Goal: Complete application form: Complete application form

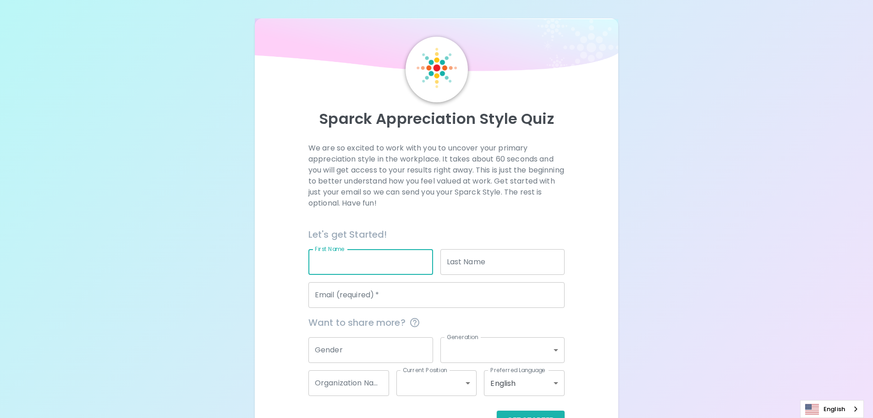
click at [392, 259] on input "First Name" at bounding box center [371, 262] width 125 height 26
click at [503, 257] on input "Last Name" at bounding box center [503, 262] width 125 height 26
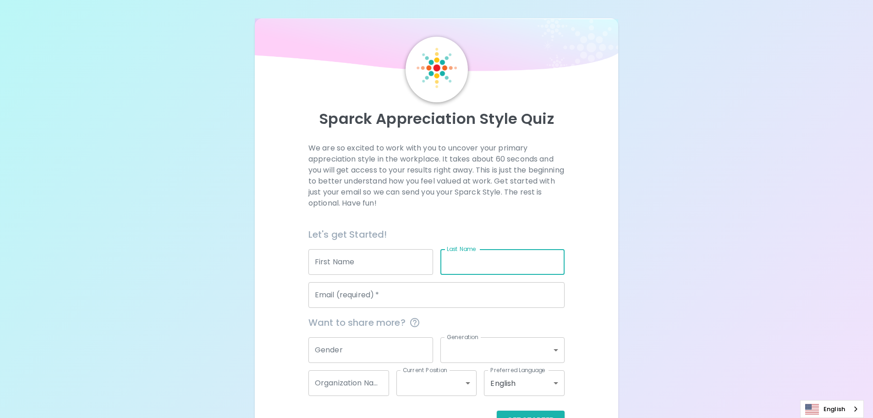
click at [368, 271] on input "First Name" at bounding box center [371, 262] width 125 height 26
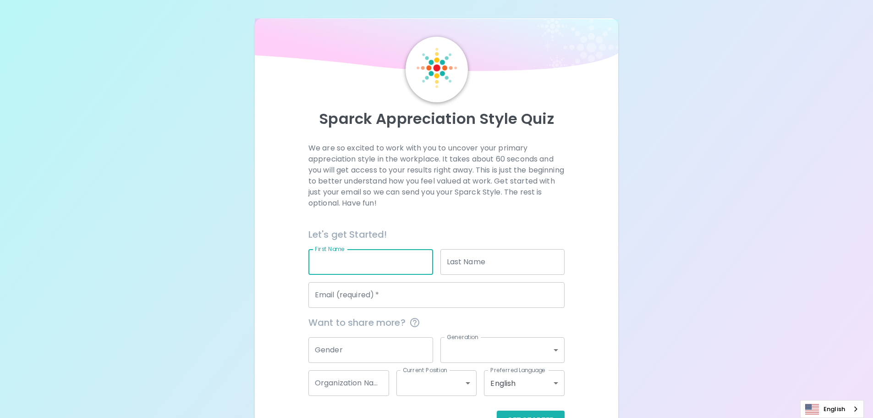
type input "[PERSON_NAME]"
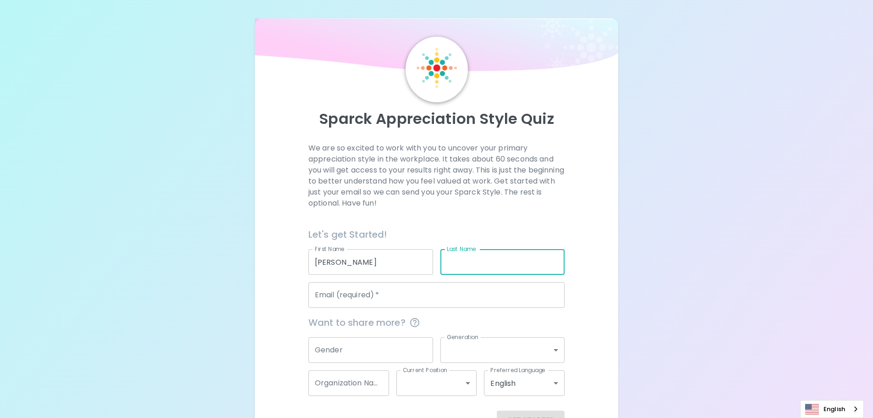
click at [453, 268] on input "Last Name" at bounding box center [503, 262] width 125 height 26
type input "Teh"
click at [426, 299] on input "Email (required)   *" at bounding box center [437, 295] width 256 height 26
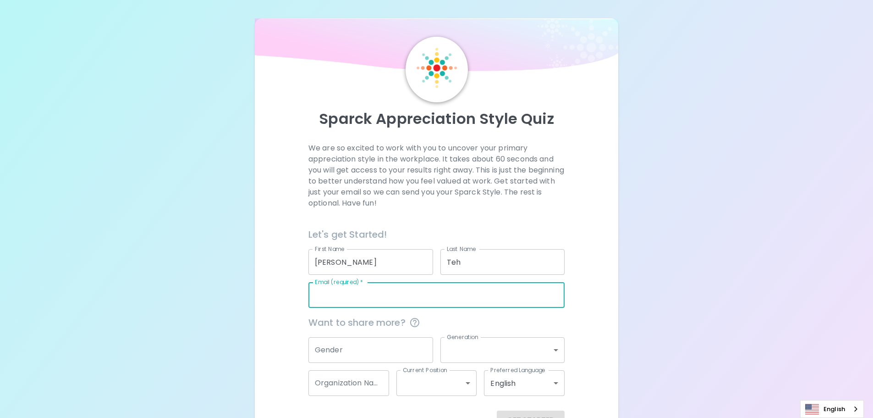
type input "[EMAIL_ADDRESS][DOMAIN_NAME]"
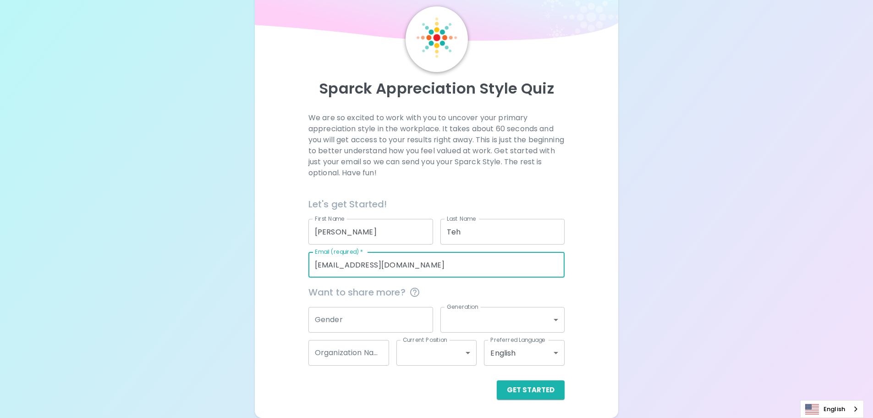
click at [326, 318] on input "Gender" at bounding box center [371, 320] width 125 height 26
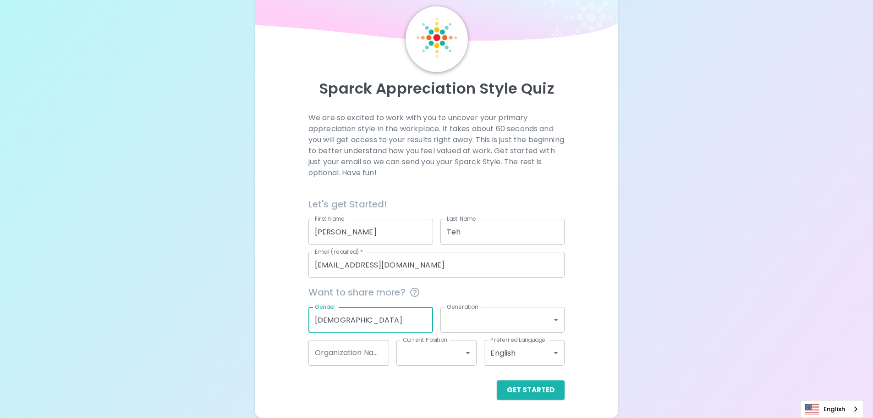
type input "[DEMOGRAPHIC_DATA]"
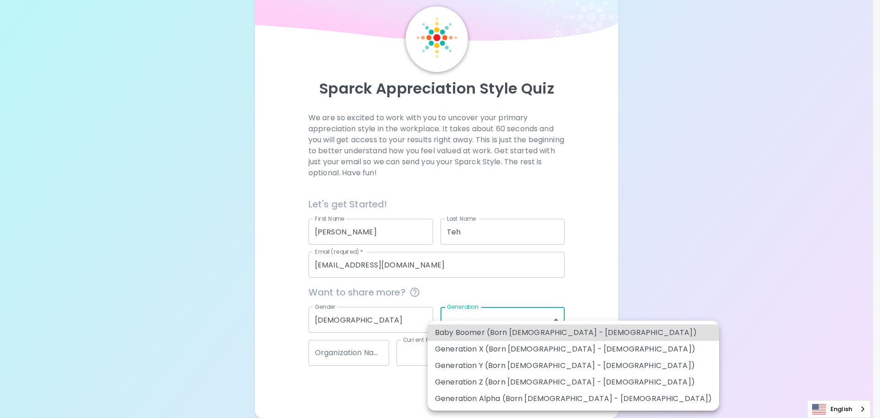
click at [450, 311] on body "Sparck Appreciation Style Quiz We are so excited to work with you to uncover yo…" at bounding box center [440, 194] width 880 height 448
click at [467, 352] on li "Generation X (Born [DEMOGRAPHIC_DATA] - [DEMOGRAPHIC_DATA])" at bounding box center [574, 349] width 292 height 17
type input "generation_x"
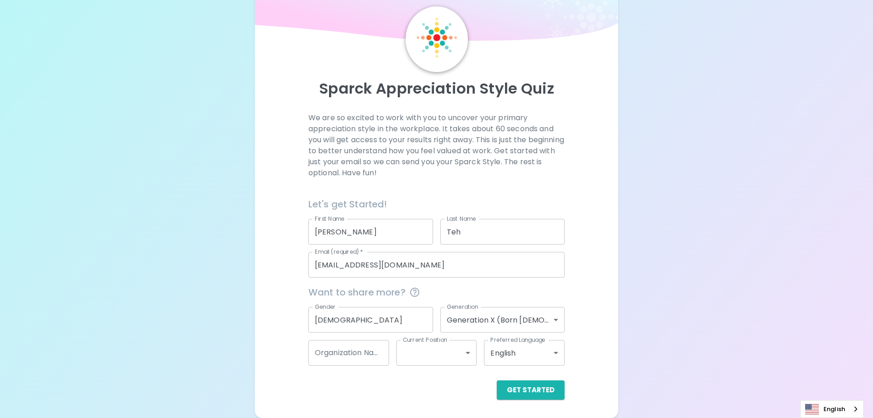
click at [349, 378] on div "Get Started" at bounding box center [433, 382] width 264 height 34
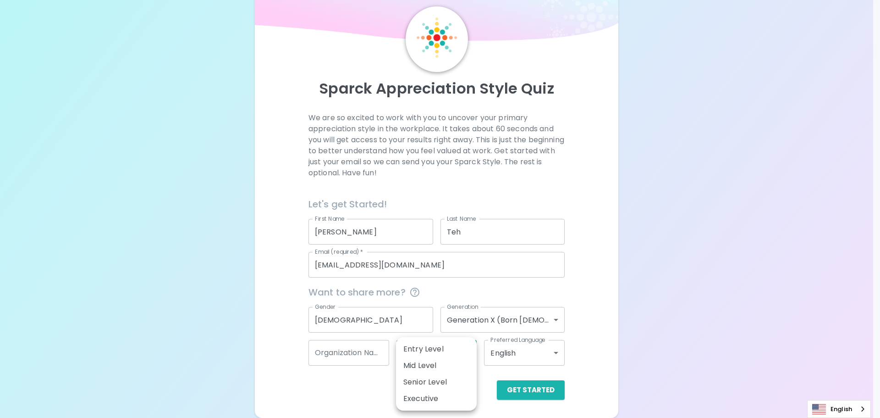
click at [411, 358] on body "Sparck Appreciation Style Quiz We are so excited to work with you to uncover yo…" at bounding box center [440, 194] width 880 height 448
click at [415, 379] on li "Senior Level" at bounding box center [436, 382] width 81 height 17
type input "senior_level"
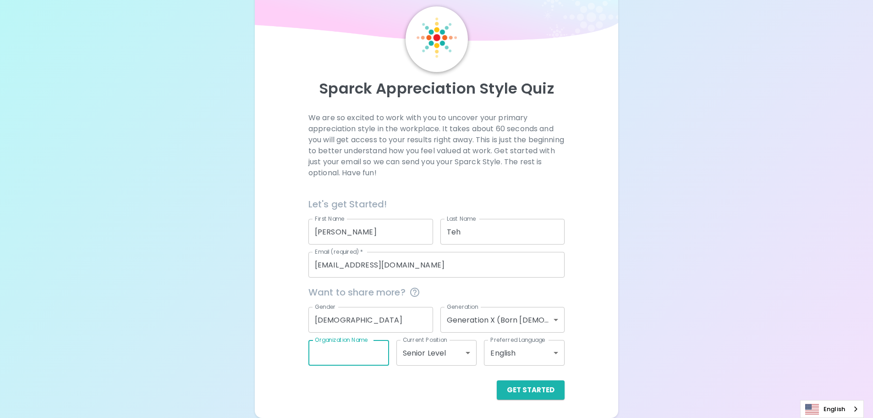
click at [383, 350] on input "Organization Name" at bounding box center [349, 353] width 81 height 26
type input "S"
type input "E"
type input "CETT"
click at [529, 392] on button "Get Started" at bounding box center [531, 389] width 68 height 19
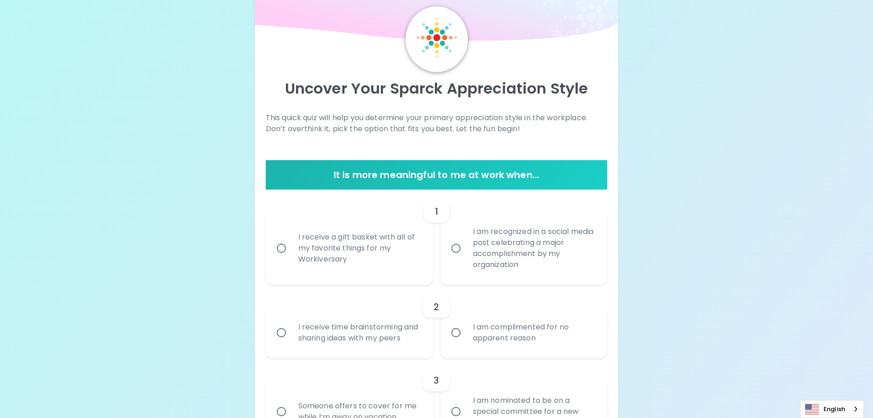
click at [385, 257] on div "I receive a gift basket with all of my favorite things for my Workiversary" at bounding box center [359, 248] width 137 height 55
click at [291, 257] on input "I receive a gift basket with all of my favorite things for my Workiversary" at bounding box center [281, 247] width 19 height 19
radio input "true"
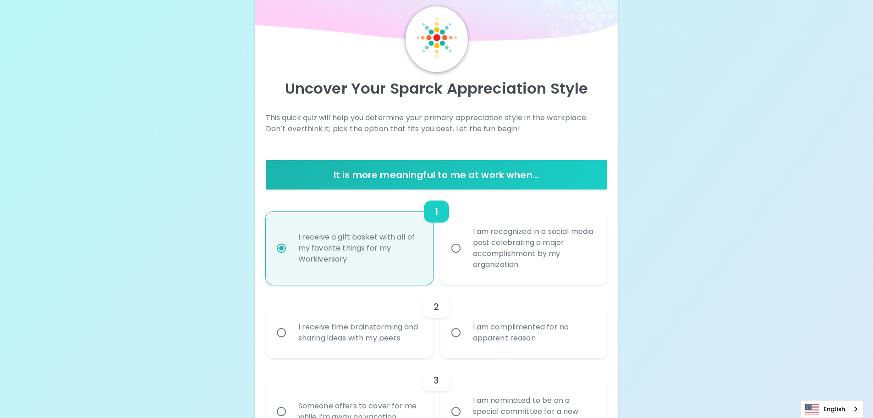
scroll to position [104, 0]
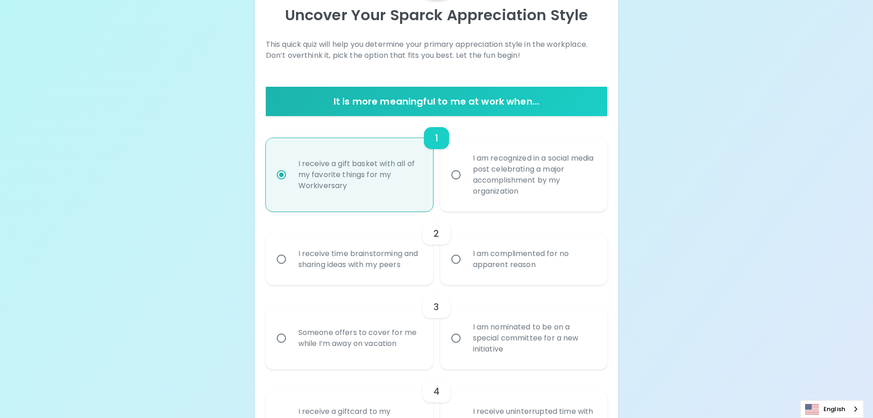
click at [359, 265] on div "I receive time brainstorming and sharing ideas with my peers" at bounding box center [359, 259] width 137 height 44
click at [291, 265] on input "I receive time brainstorming and sharing ideas with my peers" at bounding box center [281, 258] width 19 height 19
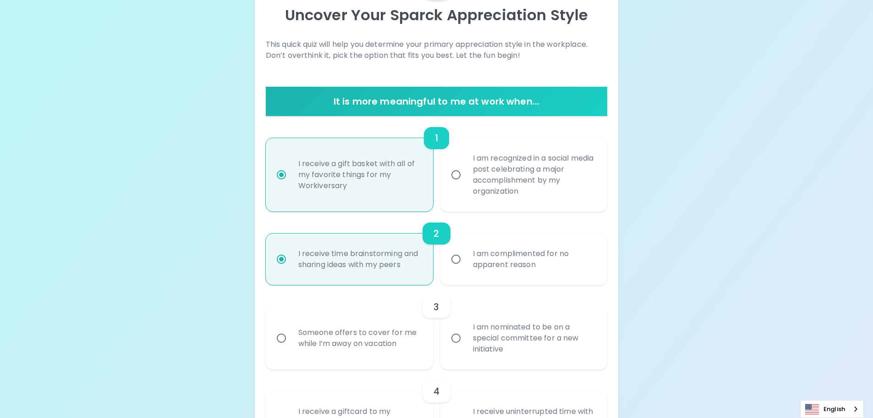
scroll to position [177, 0]
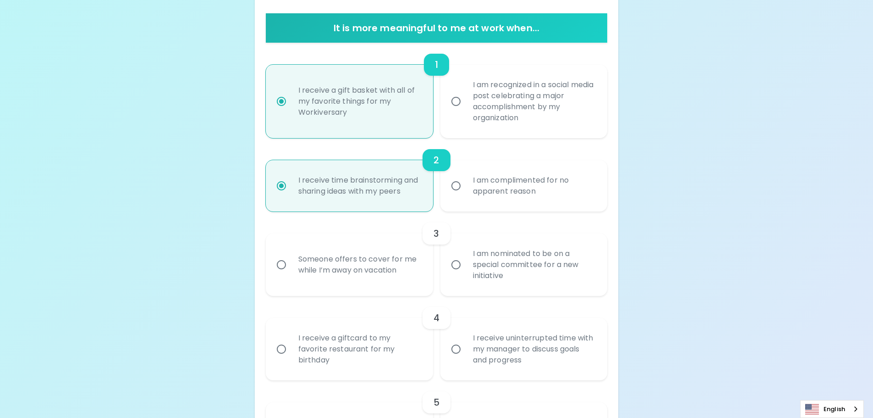
radio input "true"
click at [491, 277] on div "I am nominated to be on a special committee for a new initiative" at bounding box center [534, 264] width 137 height 55
click at [466, 274] on input "I am nominated to be on a special committee for a new initiative" at bounding box center [456, 264] width 19 height 19
radio input "false"
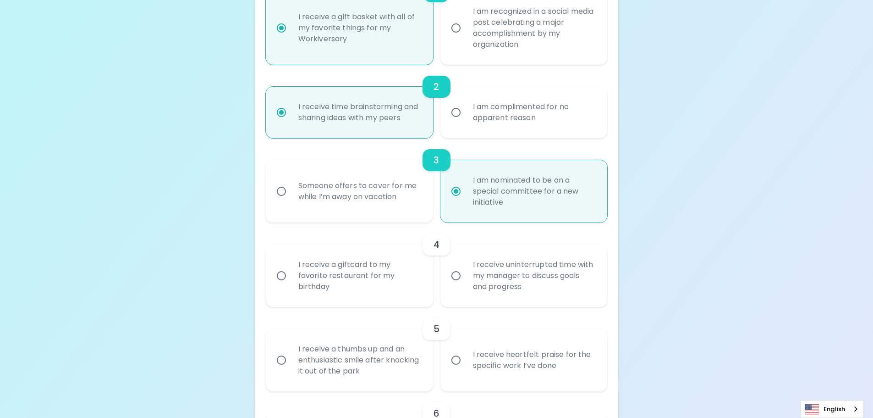
radio input "true"
click at [488, 274] on div "I receive uninterrupted time with my manager to discuss goals and progress" at bounding box center [534, 275] width 137 height 55
click at [466, 274] on input "I receive uninterrupted time with my manager to discuss goals and progress" at bounding box center [456, 275] width 19 height 19
radio input "false"
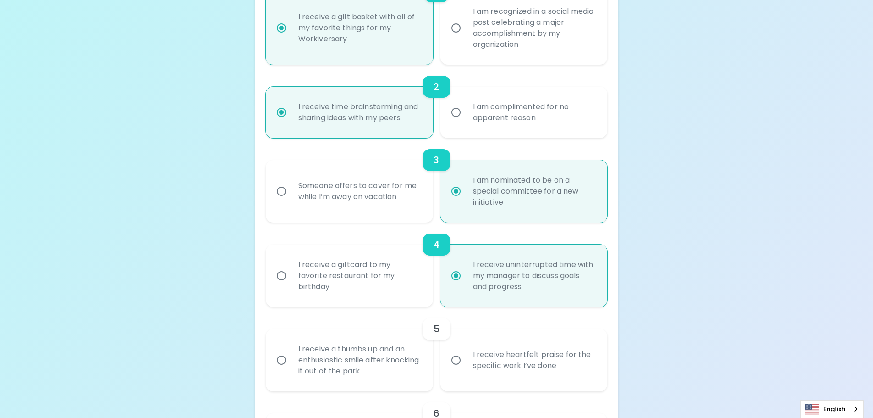
scroll to position [324, 0]
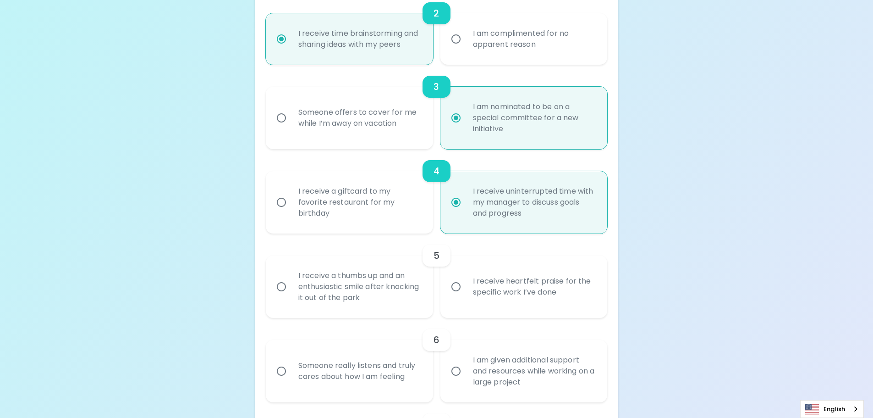
radio input "true"
click at [550, 289] on div "I receive heartfelt praise for the specific work I’ve done" at bounding box center [534, 287] width 137 height 44
click at [466, 289] on input "I receive heartfelt praise for the specific work I’ve done" at bounding box center [456, 286] width 19 height 19
radio input "false"
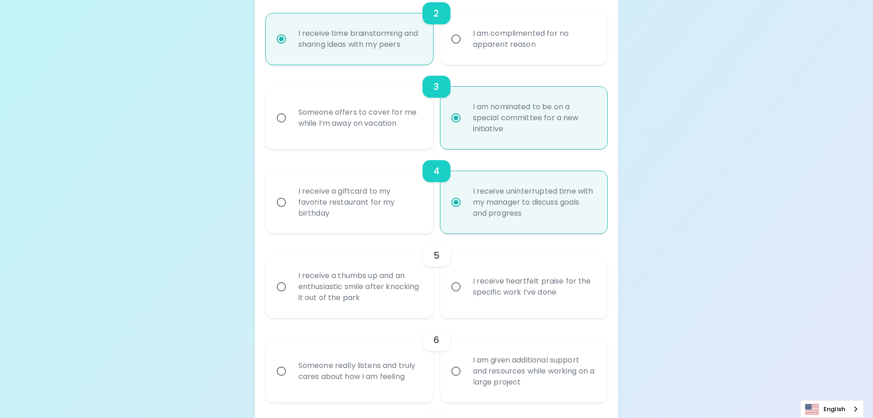
radio input "false"
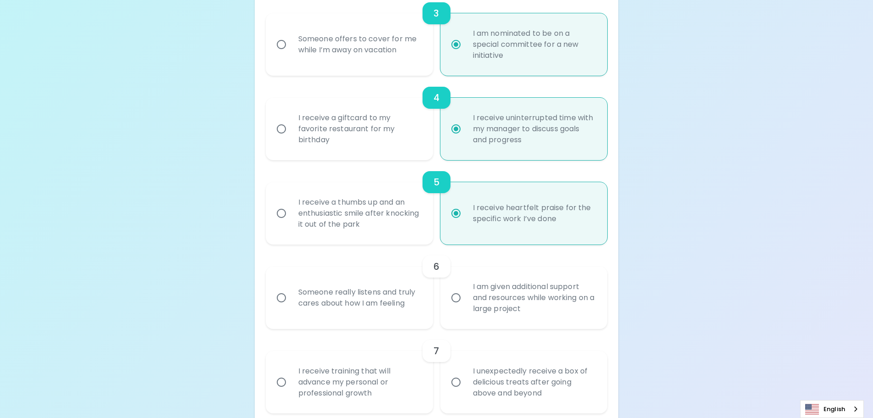
radio input "true"
click at [555, 305] on div "I am given additional support and resources while working on a large project" at bounding box center [534, 297] width 137 height 55
click at [466, 305] on input "I am given additional support and resources while working on a large project" at bounding box center [456, 297] width 19 height 19
radio input "false"
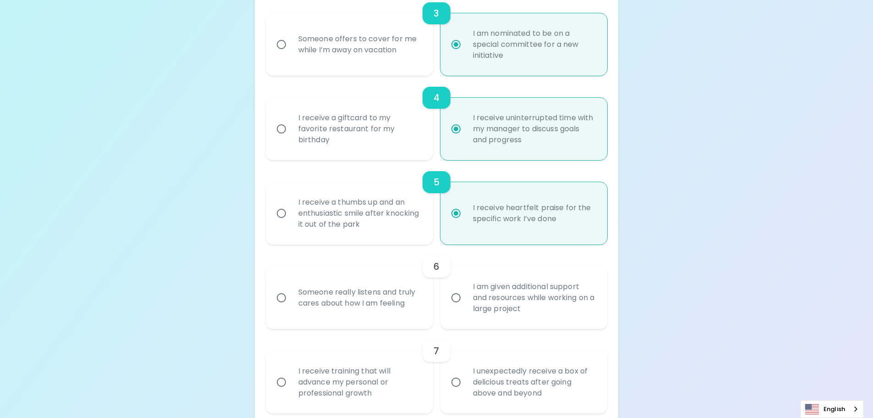
radio input "false"
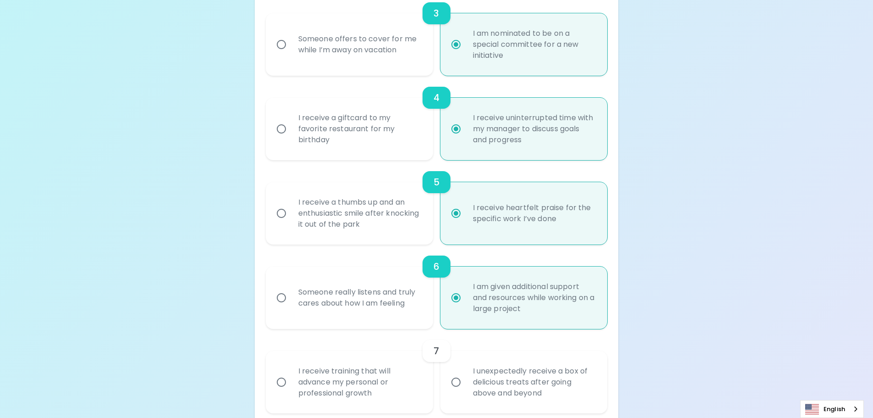
scroll to position [470, 0]
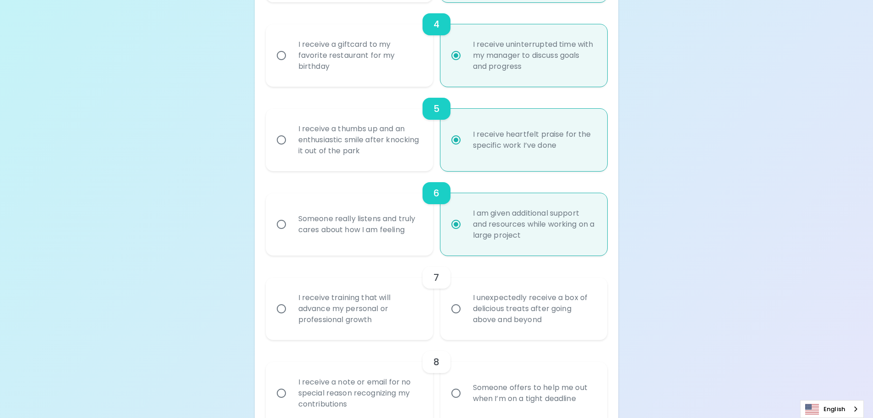
radio input "true"
click at [381, 308] on div "I receive training that will advance my personal or professional growth" at bounding box center [359, 308] width 137 height 55
click at [291, 308] on input "I receive training that will advance my personal or professional growth" at bounding box center [281, 308] width 19 height 19
radio input "false"
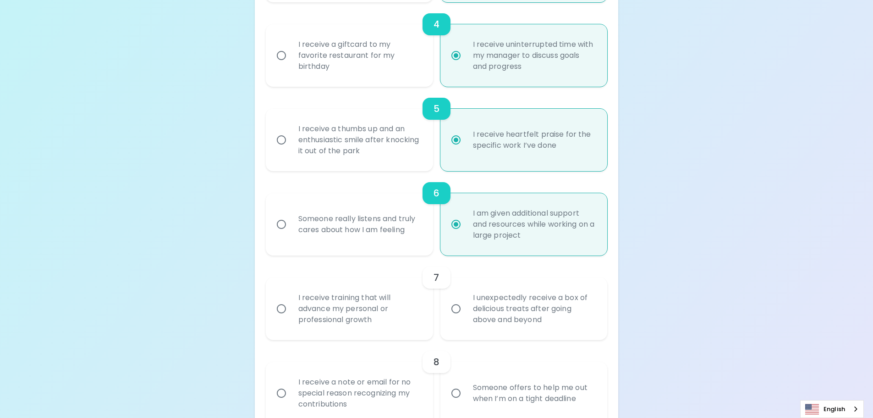
radio input "false"
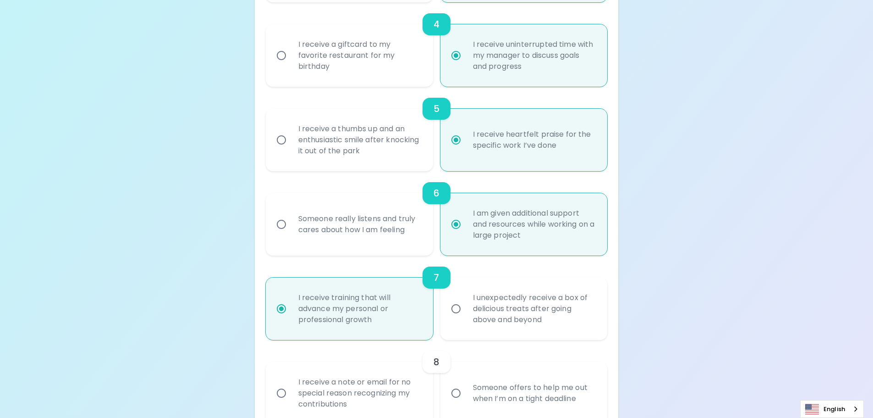
scroll to position [544, 0]
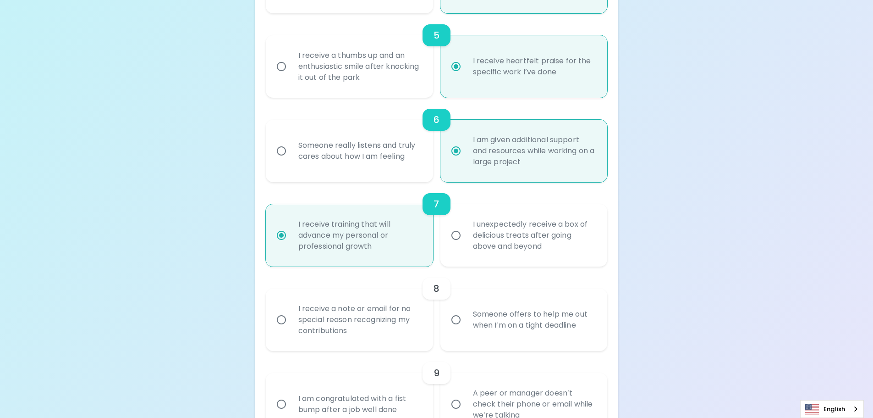
radio input "true"
click at [331, 323] on div "I receive a note or email for no special reason recognizing my contributions" at bounding box center [359, 319] width 137 height 55
click at [291, 323] on input "I receive a note or email for no special reason recognizing my contributions" at bounding box center [281, 319] width 19 height 19
radio input "false"
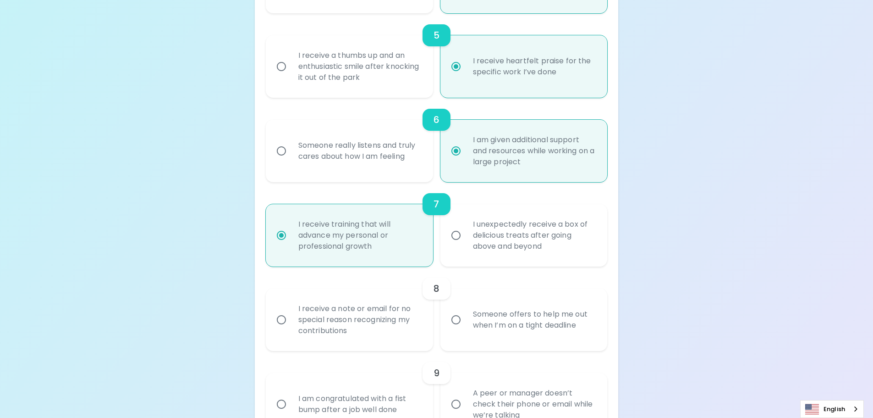
radio input "false"
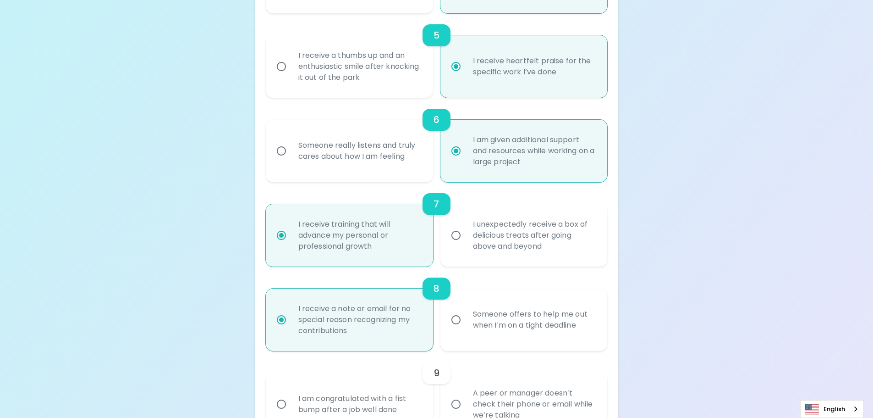
scroll to position [617, 0]
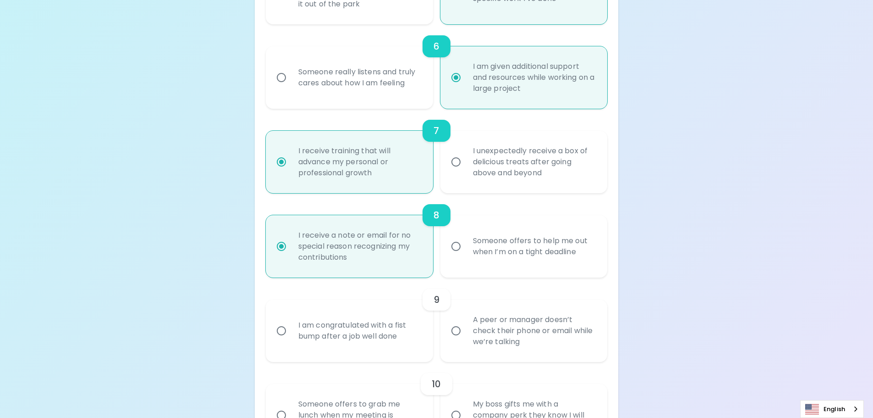
radio input "true"
click at [498, 258] on div "Someone offers to help me out when I’m on a tight deadline" at bounding box center [534, 246] width 137 height 44
click at [466, 256] on input "Someone offers to help me out when I’m on a tight deadline" at bounding box center [456, 246] width 19 height 19
radio input "false"
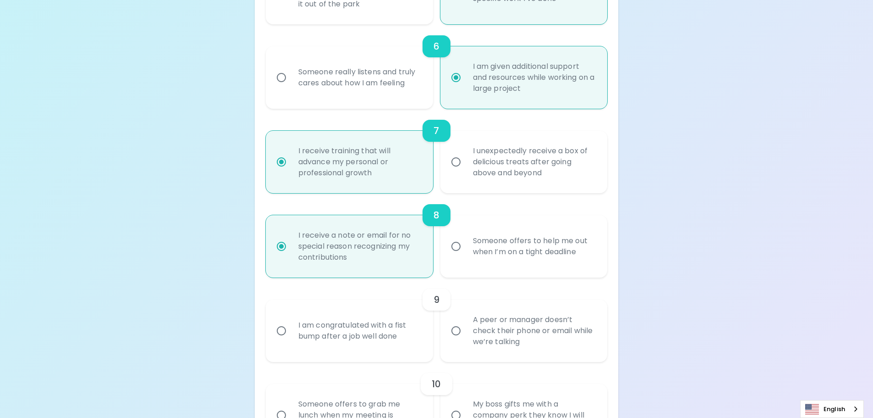
radio input "false"
radio input "true"
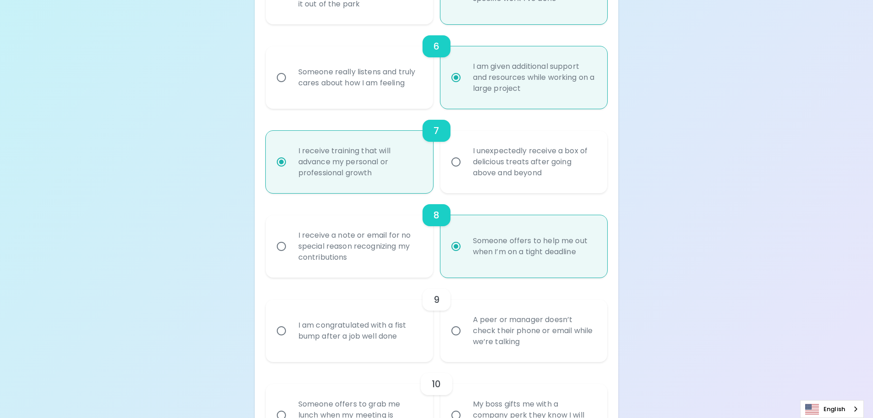
radio input "true"
click at [381, 340] on div "I am congratulated with a fist bump after a job well done" at bounding box center [359, 331] width 137 height 44
click at [291, 340] on input "I am congratulated with a fist bump after a job well done" at bounding box center [281, 330] width 19 height 19
radio input "false"
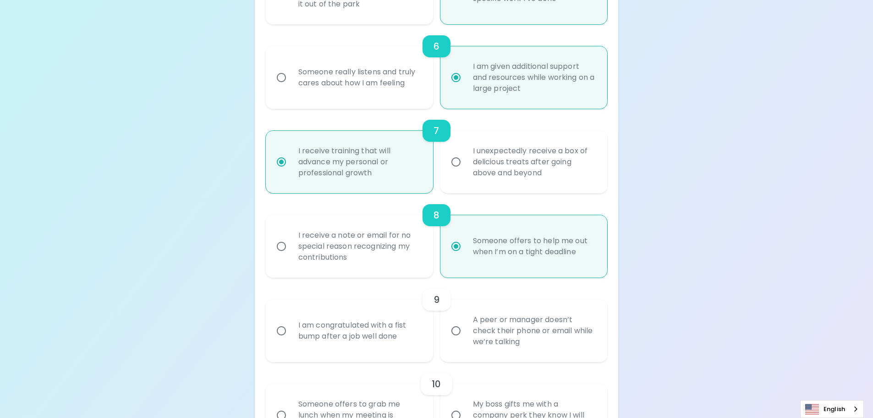
radio input "false"
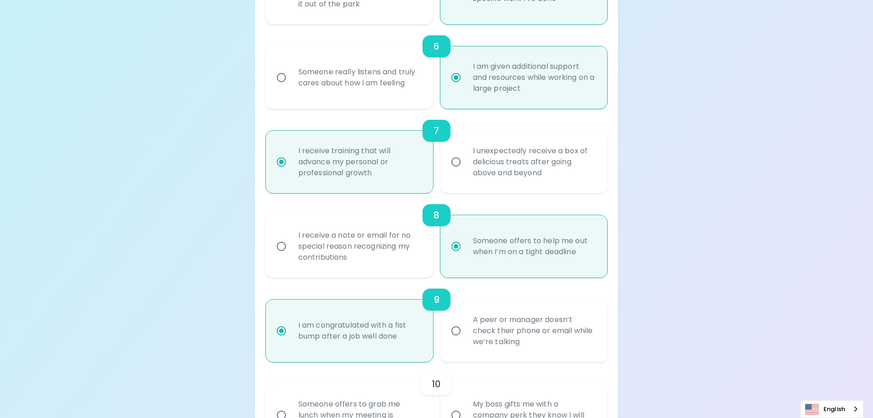
scroll to position [690, 0]
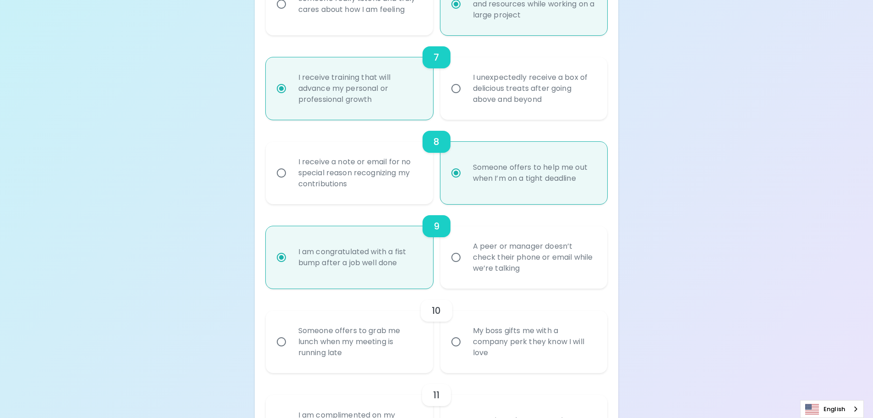
radio input "true"
click at [579, 346] on div "My boss gifts me with a company perk they know I will love" at bounding box center [534, 341] width 137 height 55
click at [466, 346] on input "My boss gifts me with a company perk they know I will love" at bounding box center [456, 341] width 19 height 19
radio input "false"
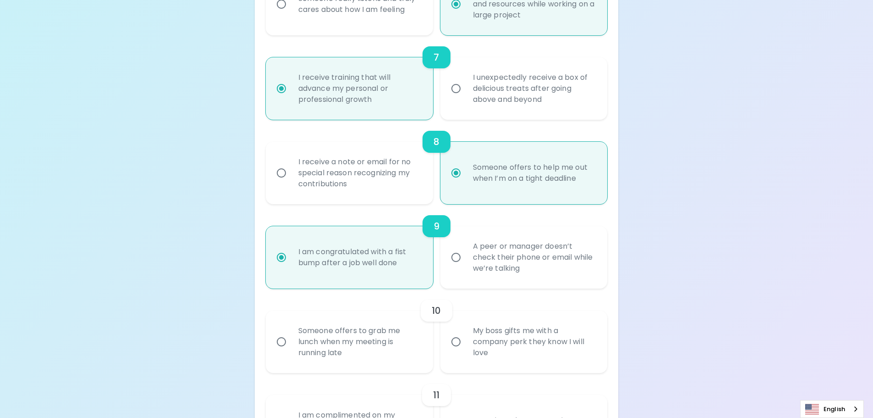
radio input "false"
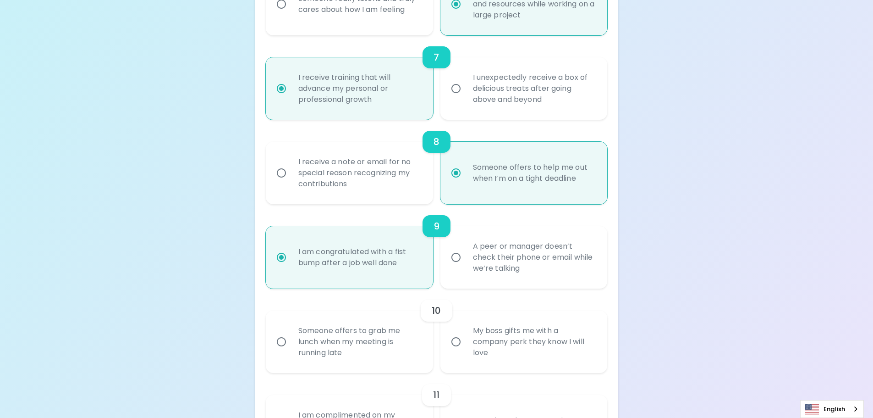
radio input "false"
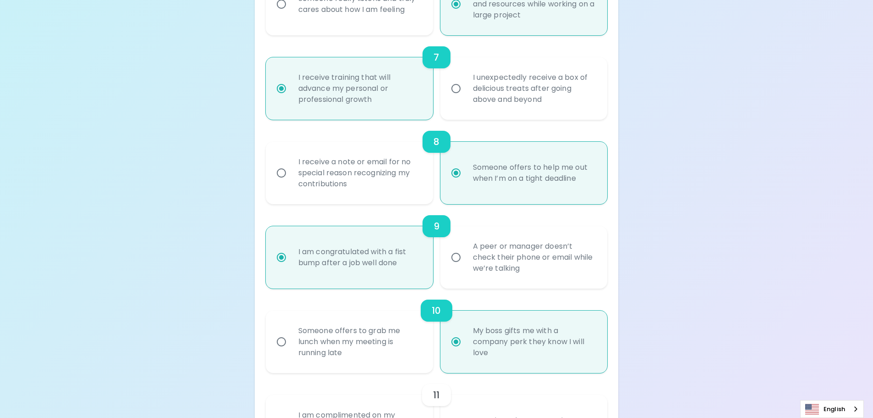
scroll to position [764, 0]
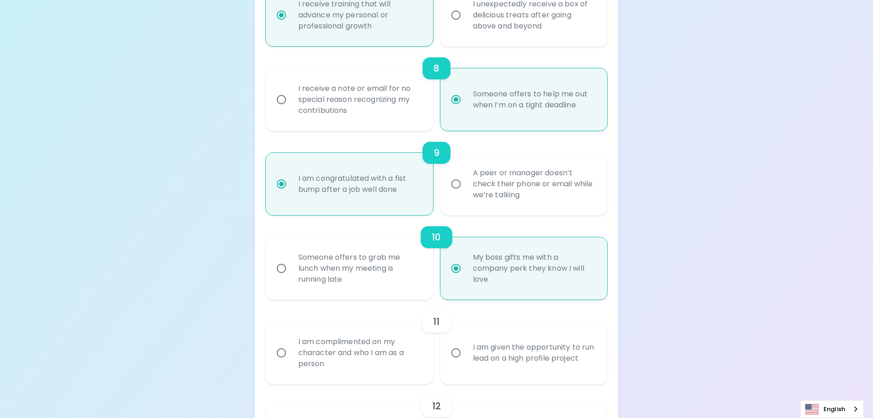
radio input "true"
click at [582, 365] on div "I am given the opportunity to run lead on a high profile project" at bounding box center [534, 353] width 137 height 44
click at [466, 362] on input "I am given the opportunity to run lead on a high profile project" at bounding box center [456, 352] width 19 height 19
radio input "false"
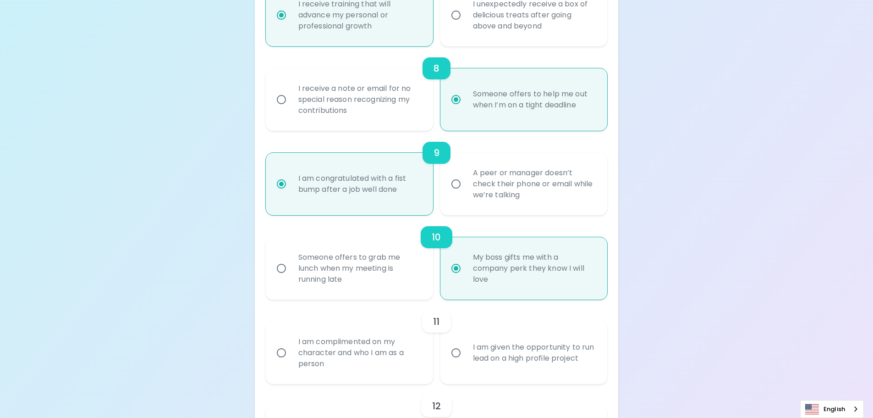
radio input "false"
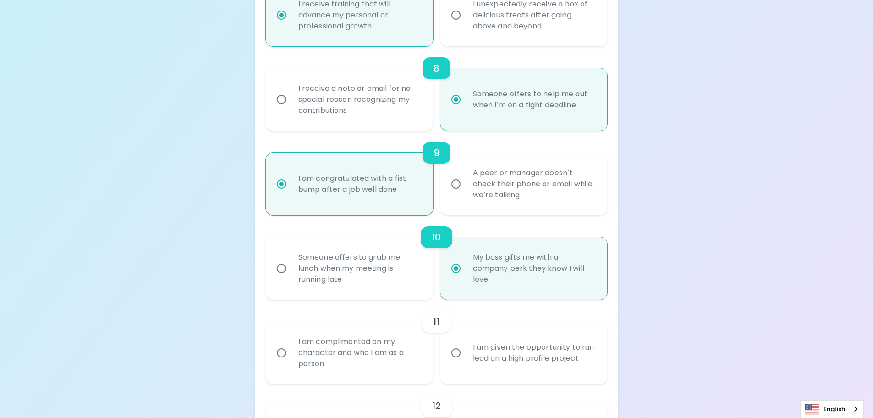
radio input "false"
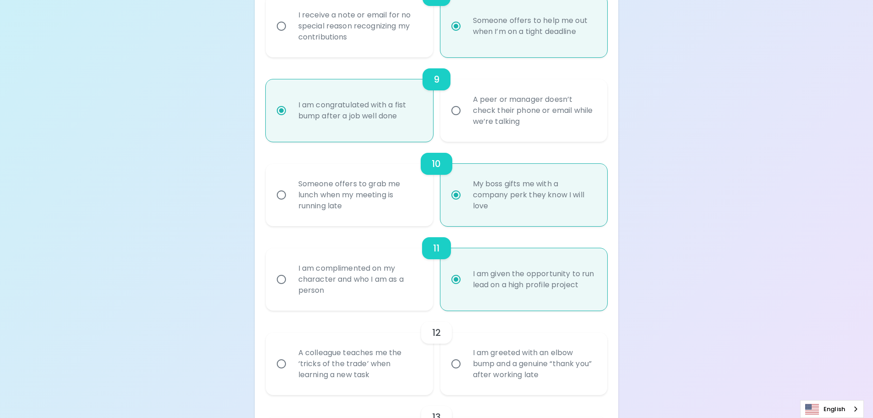
scroll to position [883, 0]
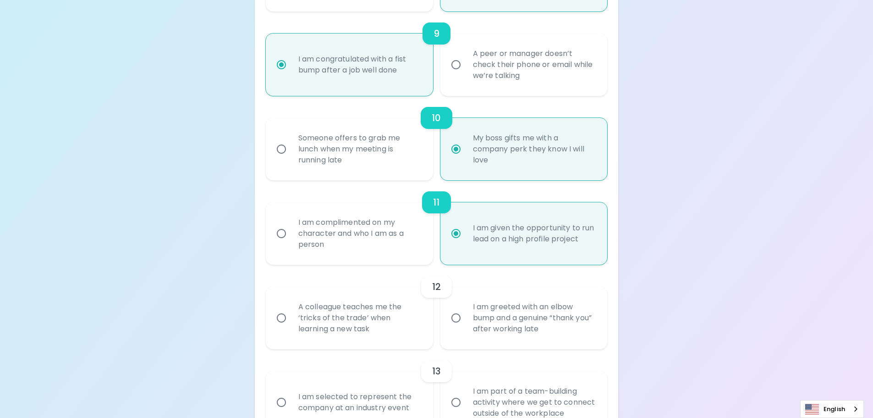
radio input "true"
click at [383, 329] on div "A colleague teaches me the ‘tricks of the trade’ when learning a new task" at bounding box center [359, 317] width 137 height 55
click at [291, 327] on input "A colleague teaches me the ‘tricks of the trade’ when learning a new task" at bounding box center [281, 317] width 19 height 19
radio input "false"
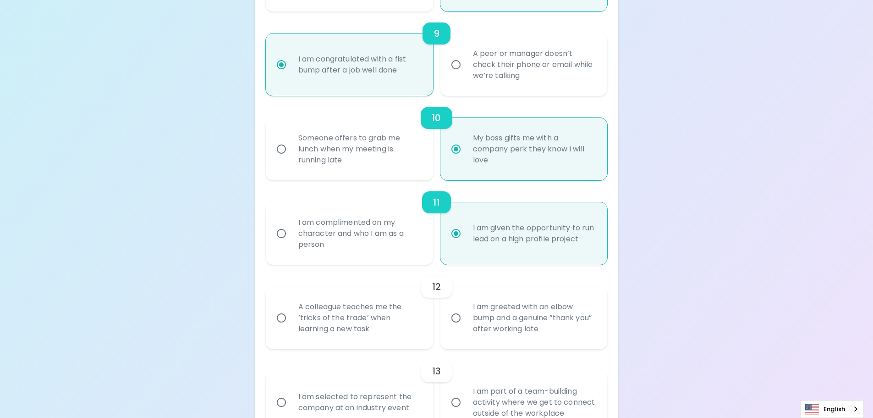
radio input "false"
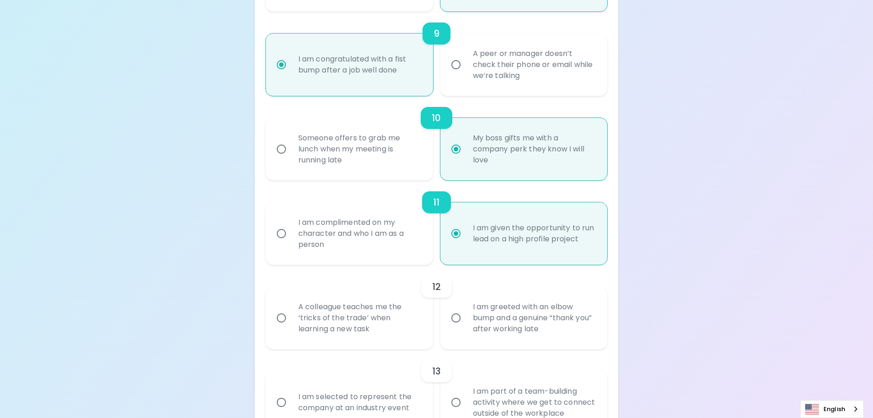
radio input "false"
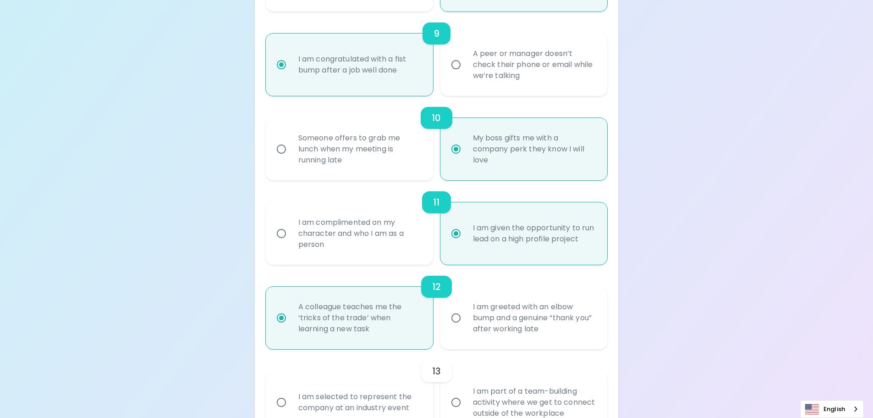
scroll to position [956, 0]
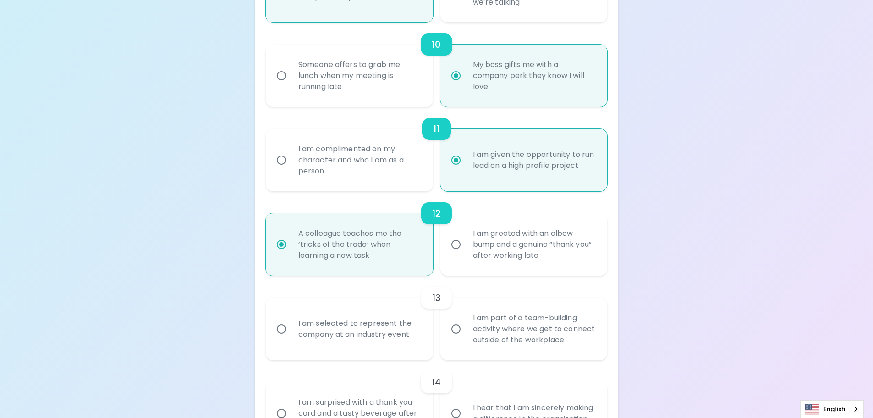
radio input "true"
click at [393, 347] on div "I am selected to represent the company at an industry event" at bounding box center [359, 329] width 137 height 44
click at [291, 338] on input "I am selected to represent the company at an industry event" at bounding box center [281, 328] width 19 height 19
radio input "false"
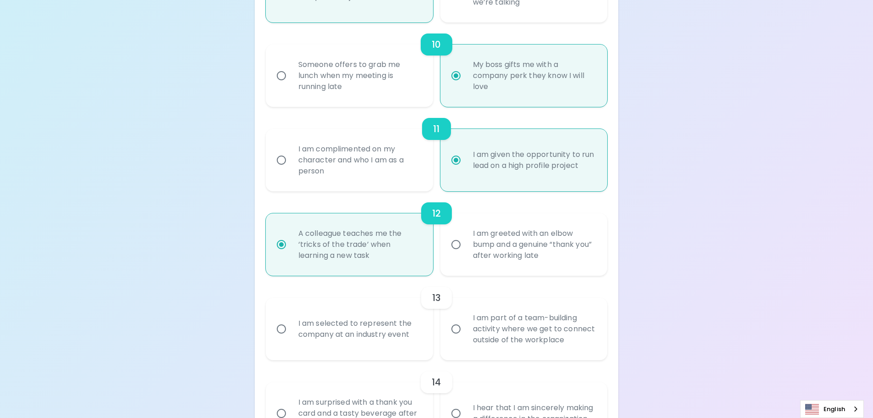
radio input "false"
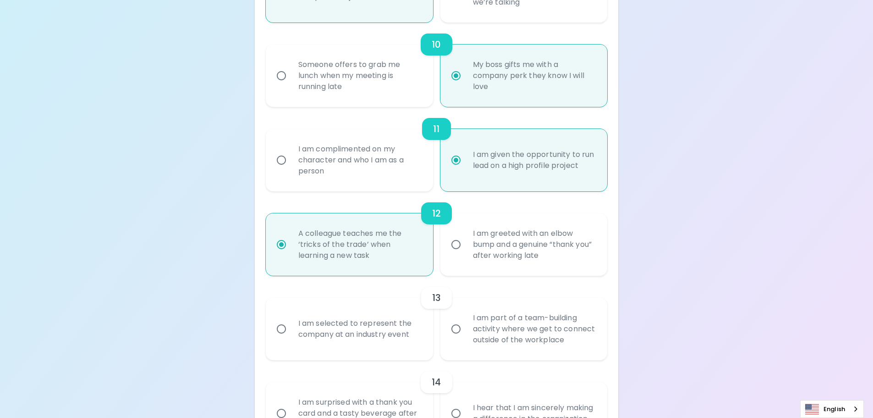
radio input "false"
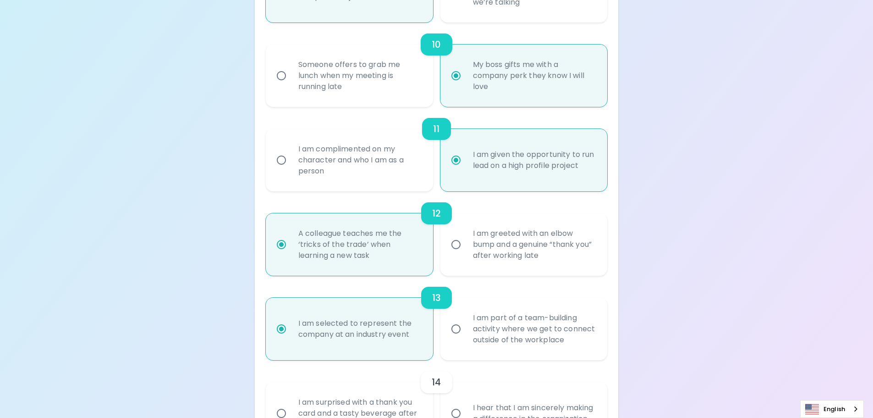
scroll to position [1030, 0]
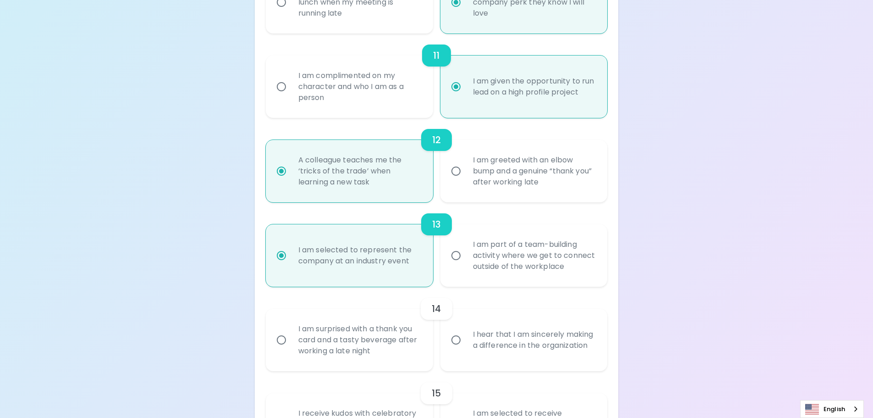
radio input "true"
click at [541, 346] on div "I hear that I am sincerely making a difference in the organization" at bounding box center [534, 340] width 137 height 44
click at [466, 346] on input "I hear that I am sincerely making a difference in the organization" at bounding box center [456, 339] width 19 height 19
radio input "false"
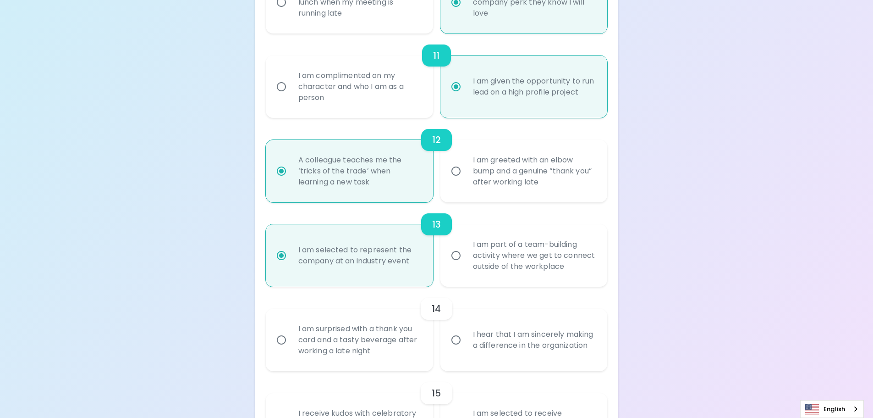
radio input "false"
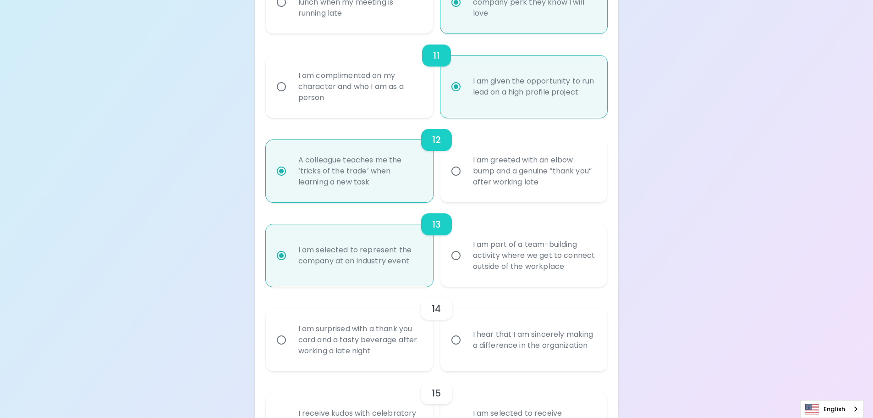
radio input "false"
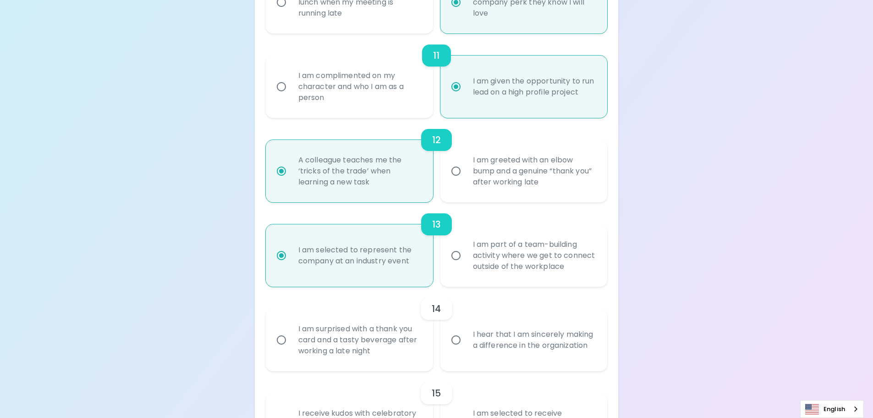
scroll to position [1103, 0]
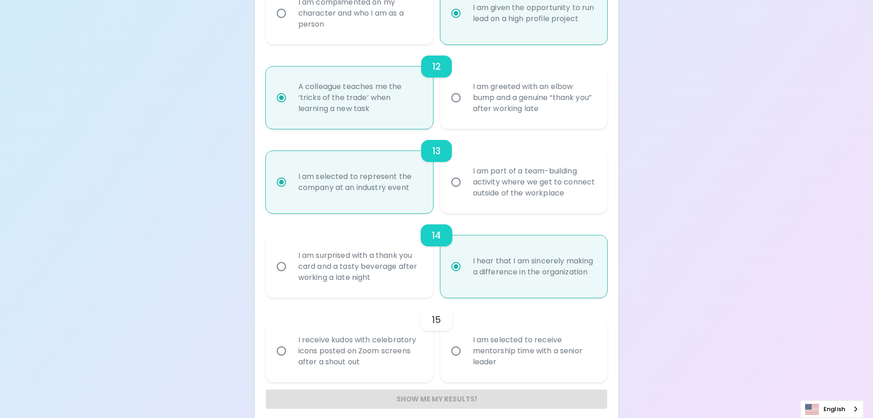
radio input "true"
click at [541, 359] on div "I am selected to receive mentorship time with a senior leader" at bounding box center [534, 350] width 137 height 55
click at [466, 359] on input "I am selected to receive mentorship time with a senior leader" at bounding box center [456, 350] width 19 height 19
radio input "false"
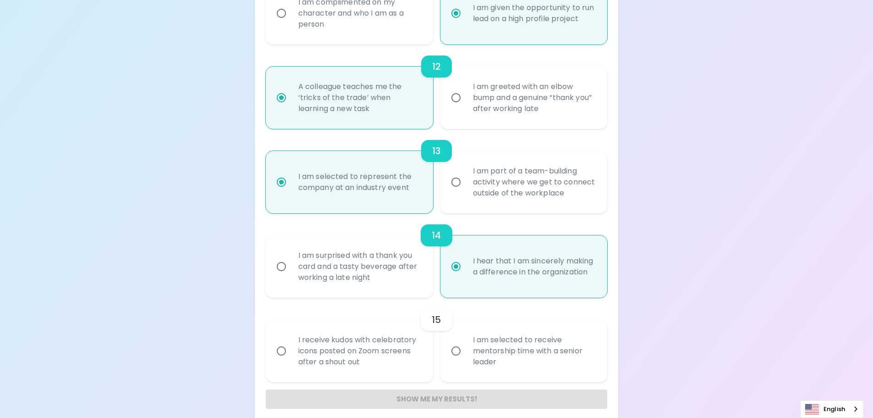
radio input "false"
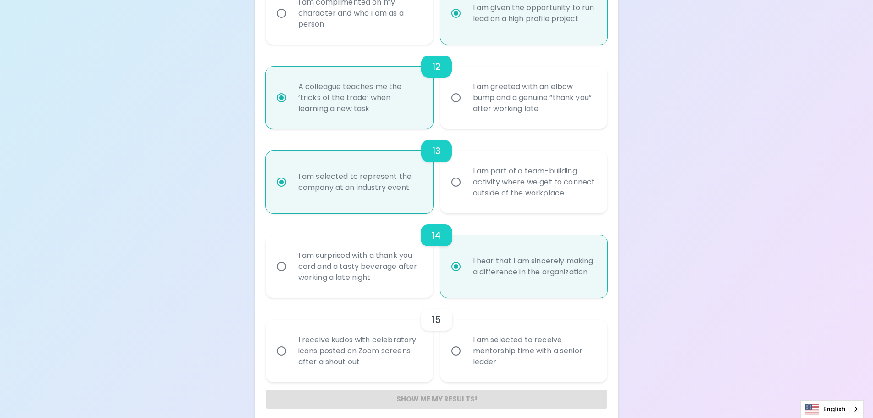
radio input "false"
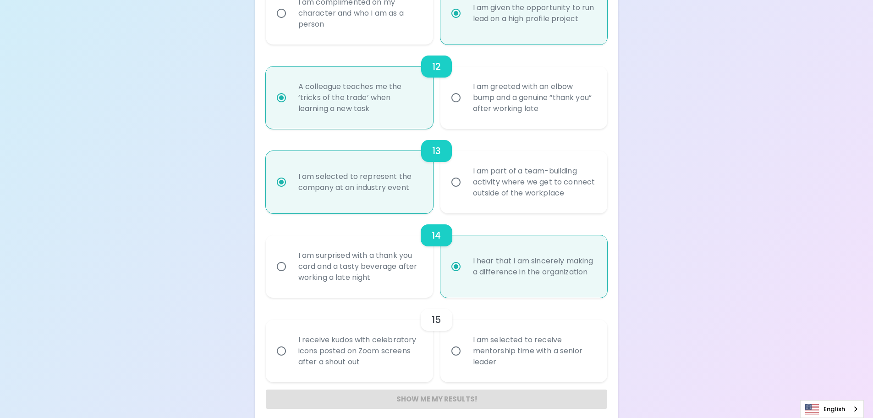
radio input "false"
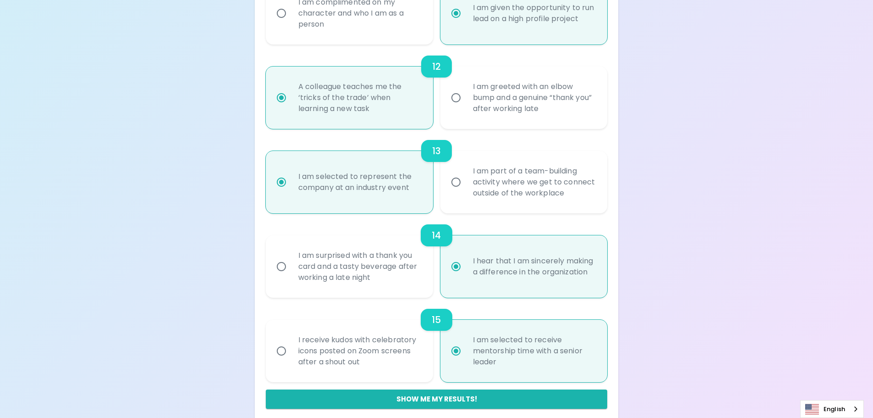
scroll to position [1112, 0]
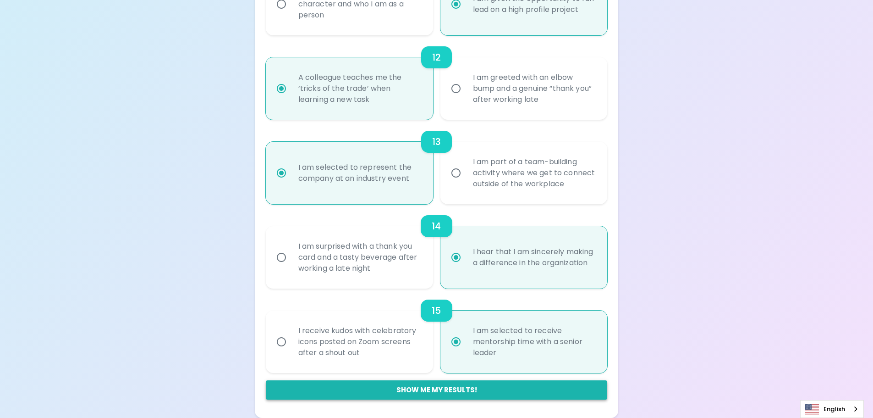
radio input "true"
click at [453, 386] on button "Show me my results!" at bounding box center [437, 389] width 342 height 19
radio input "false"
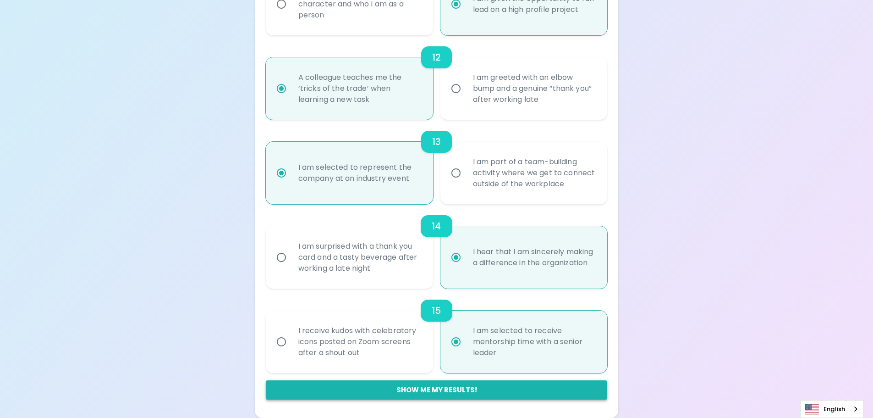
radio input "false"
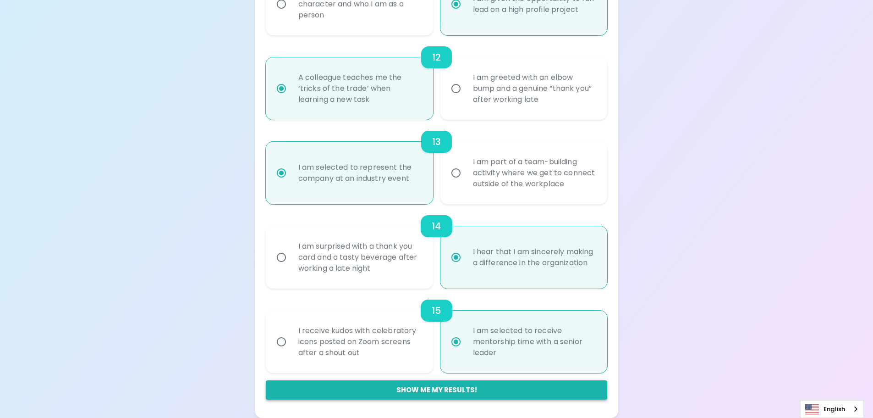
radio input "false"
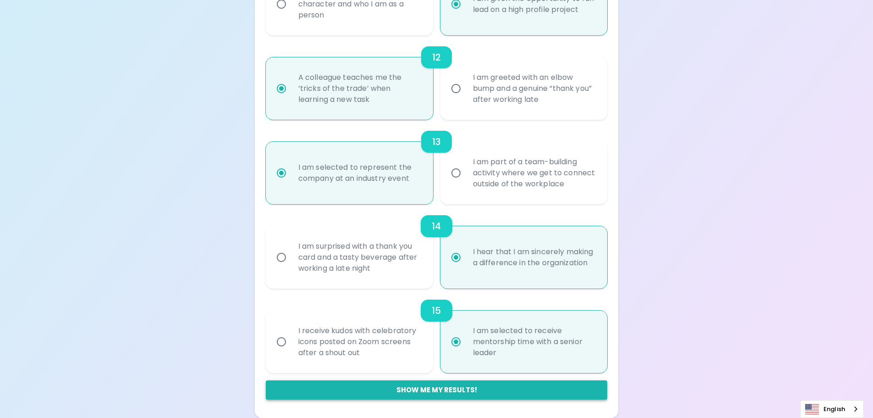
radio input "false"
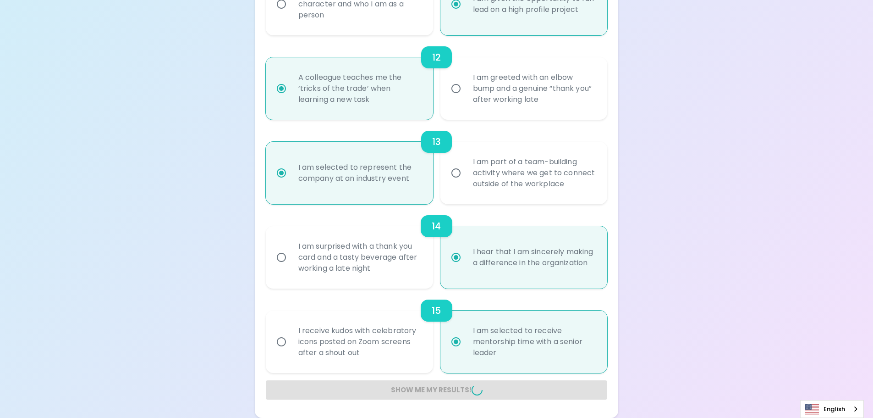
radio input "false"
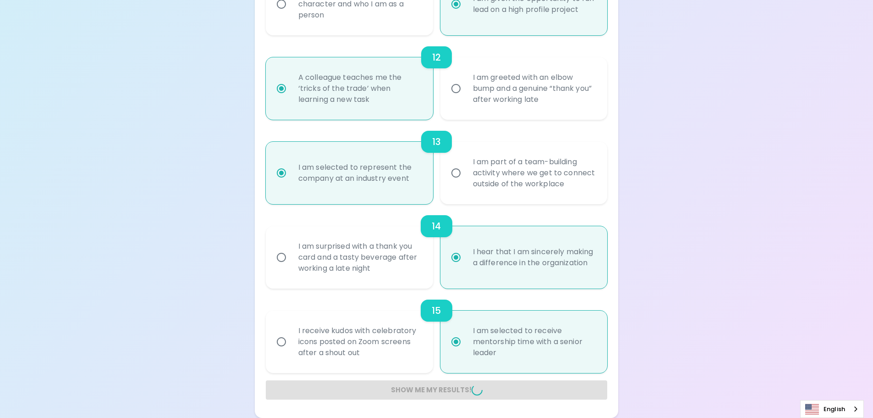
radio input "false"
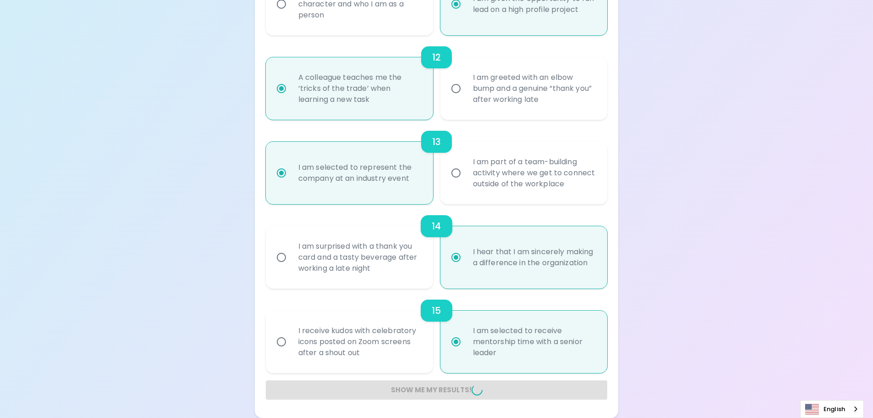
radio input "false"
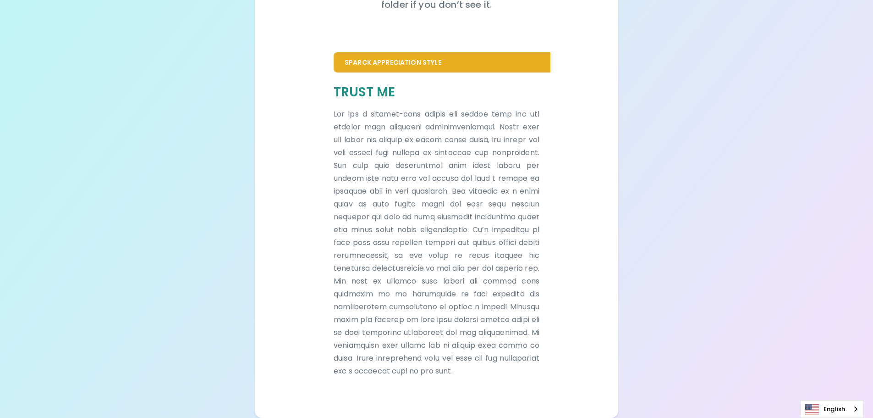
scroll to position [173, 0]
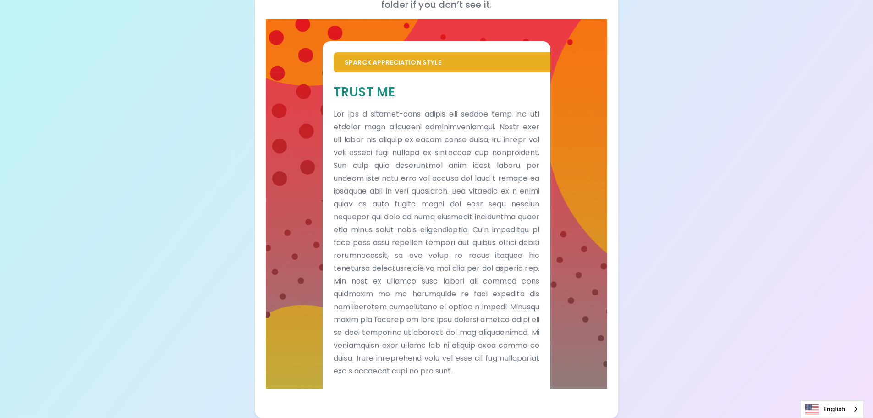
click at [163, 105] on div "Your Sparck Appreciation Style Results Check your email for the full results! D…" at bounding box center [436, 129] width 873 height 578
